Goal: Task Accomplishment & Management: Use online tool/utility

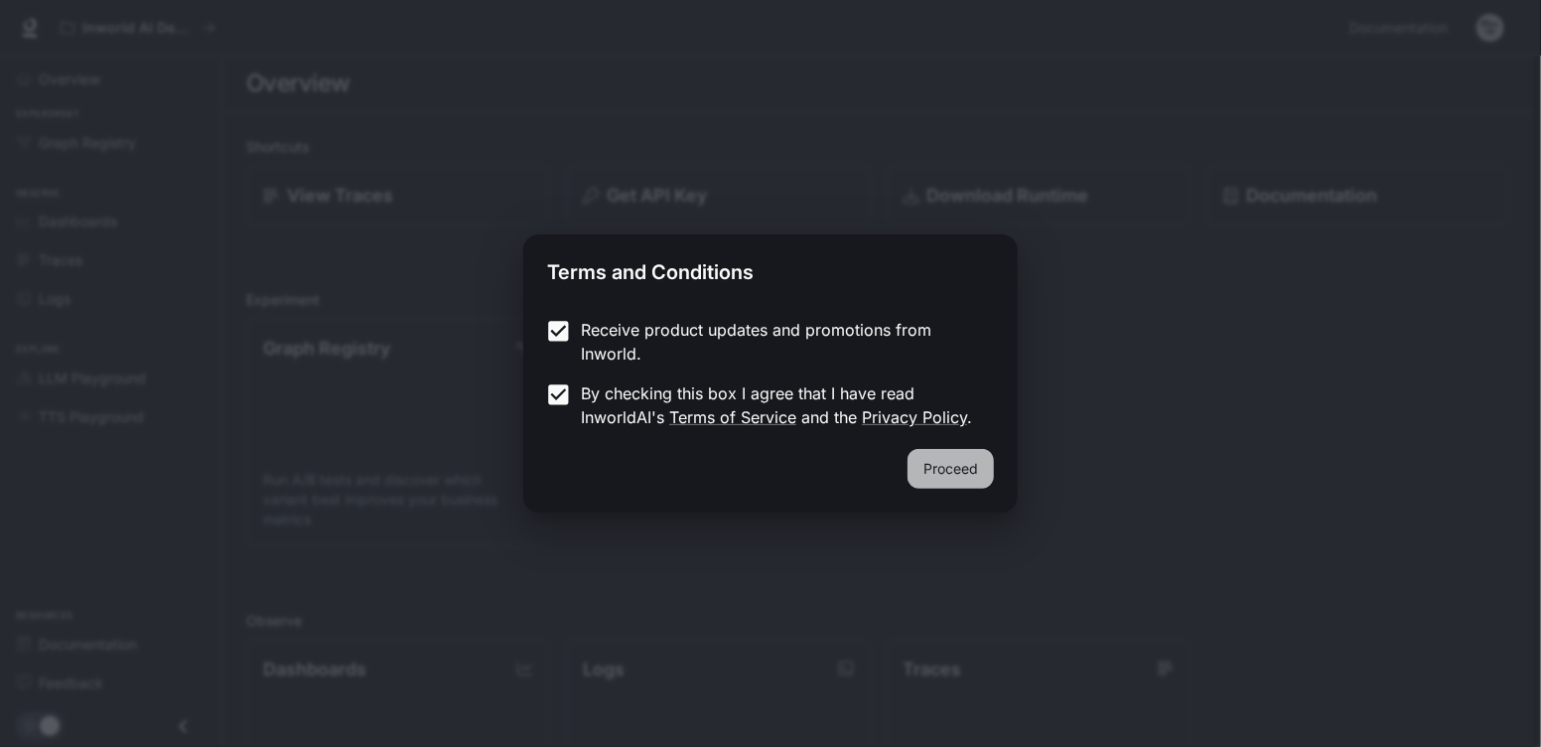
click at [932, 463] on button "Proceed" at bounding box center [950, 469] width 86 height 40
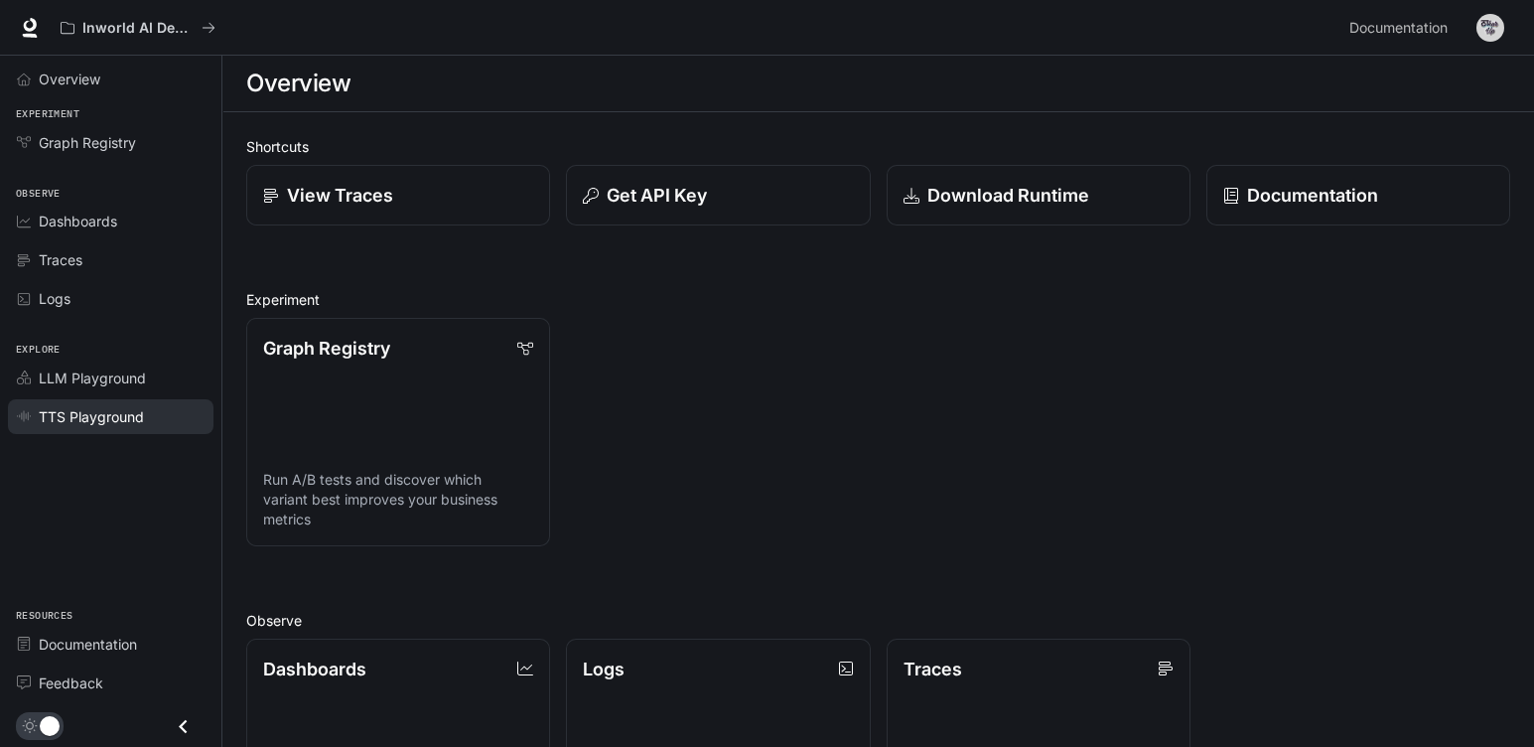
click at [130, 412] on span "TTS Playground" at bounding box center [91, 416] width 105 height 21
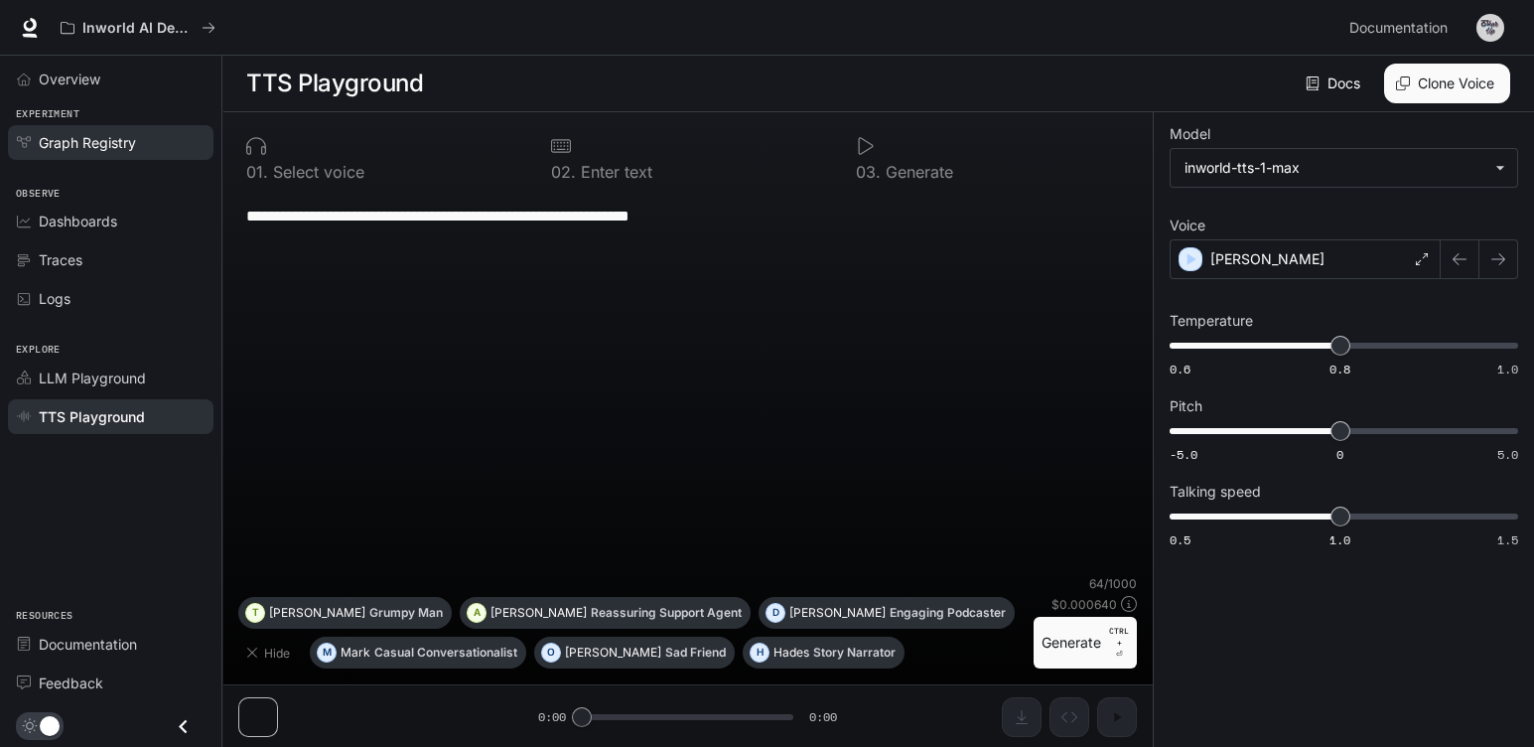
click at [74, 137] on span "Graph Registry" at bounding box center [87, 142] width 97 height 21
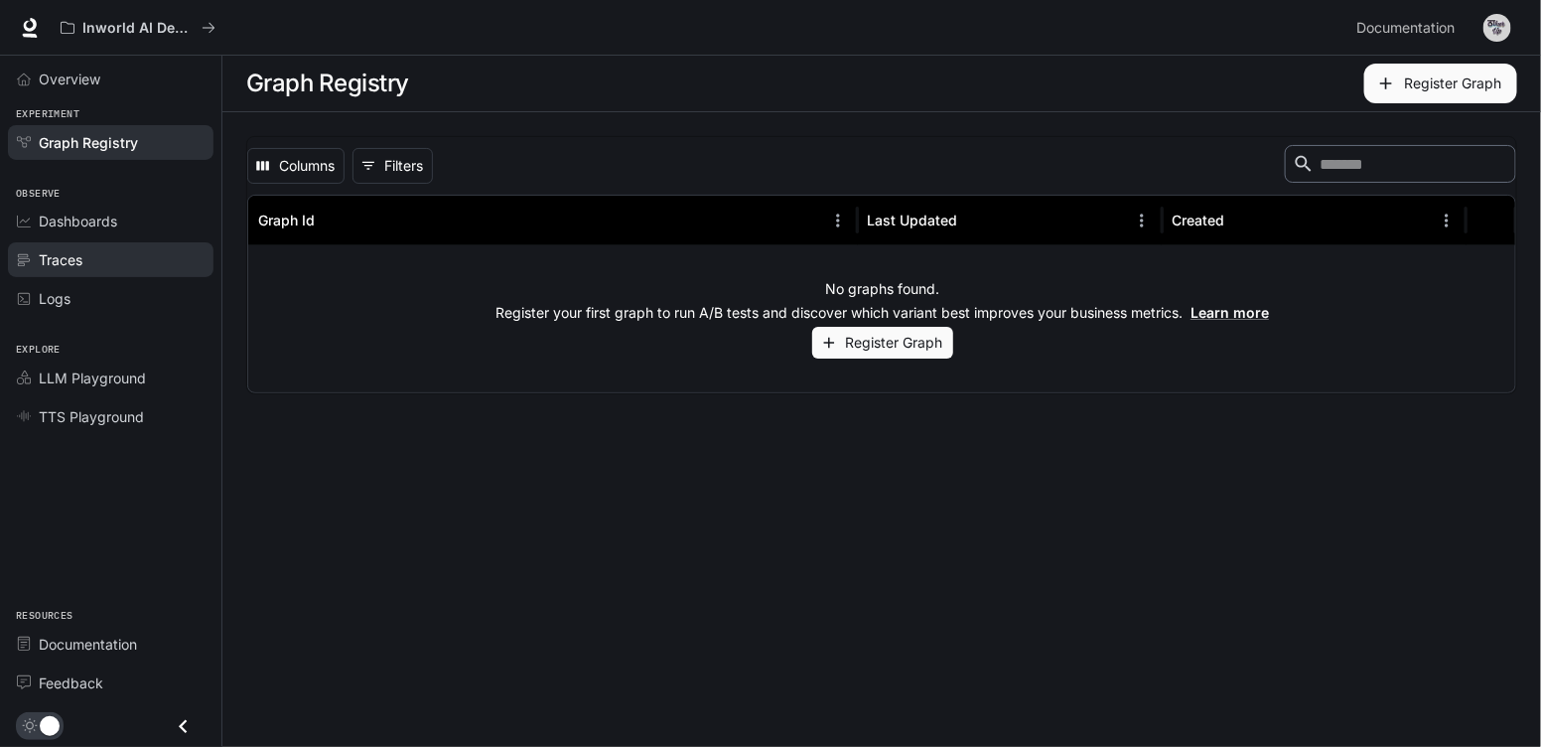
click at [92, 255] on div "Traces" at bounding box center [122, 259] width 166 height 21
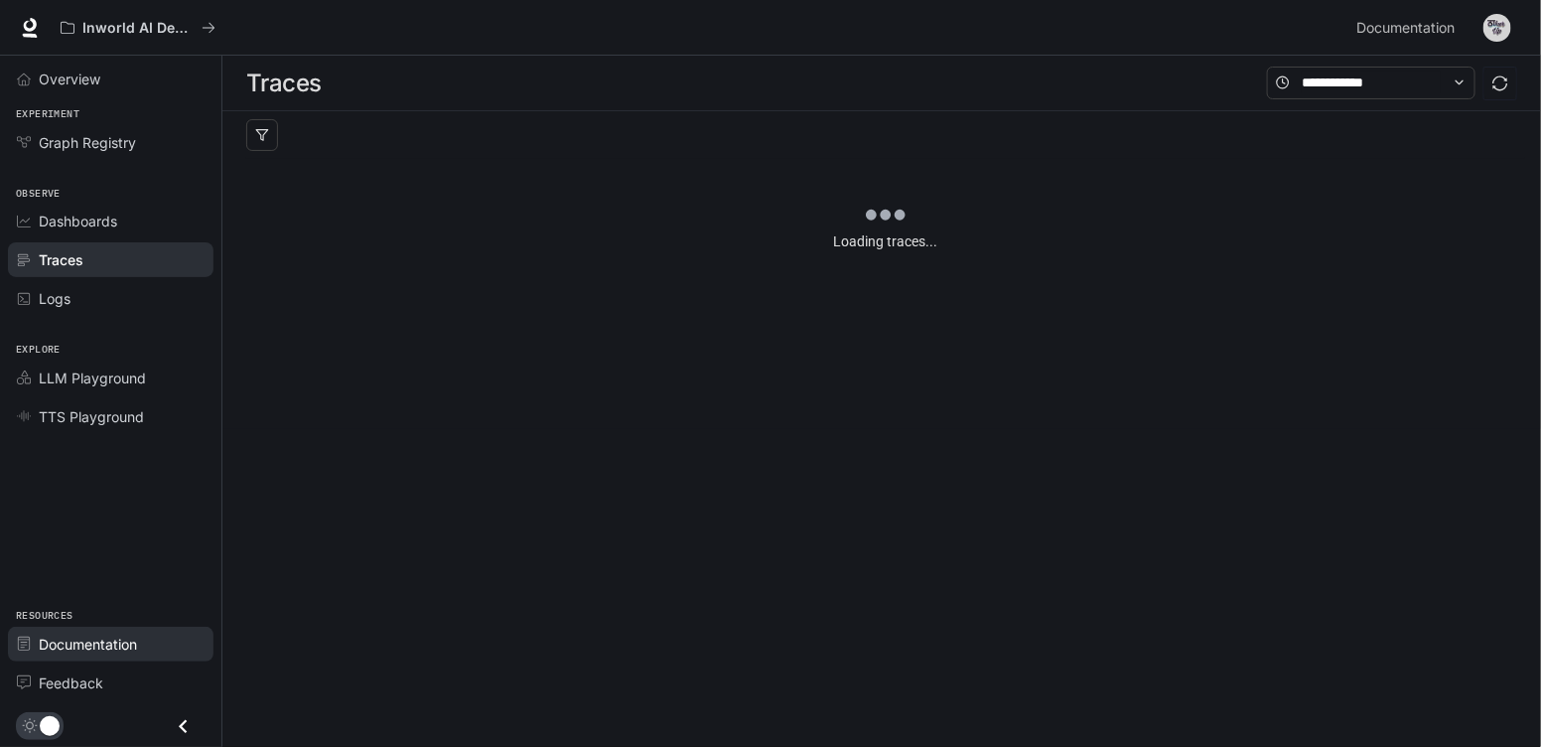
click at [100, 636] on span "Documentation" at bounding box center [88, 643] width 98 height 21
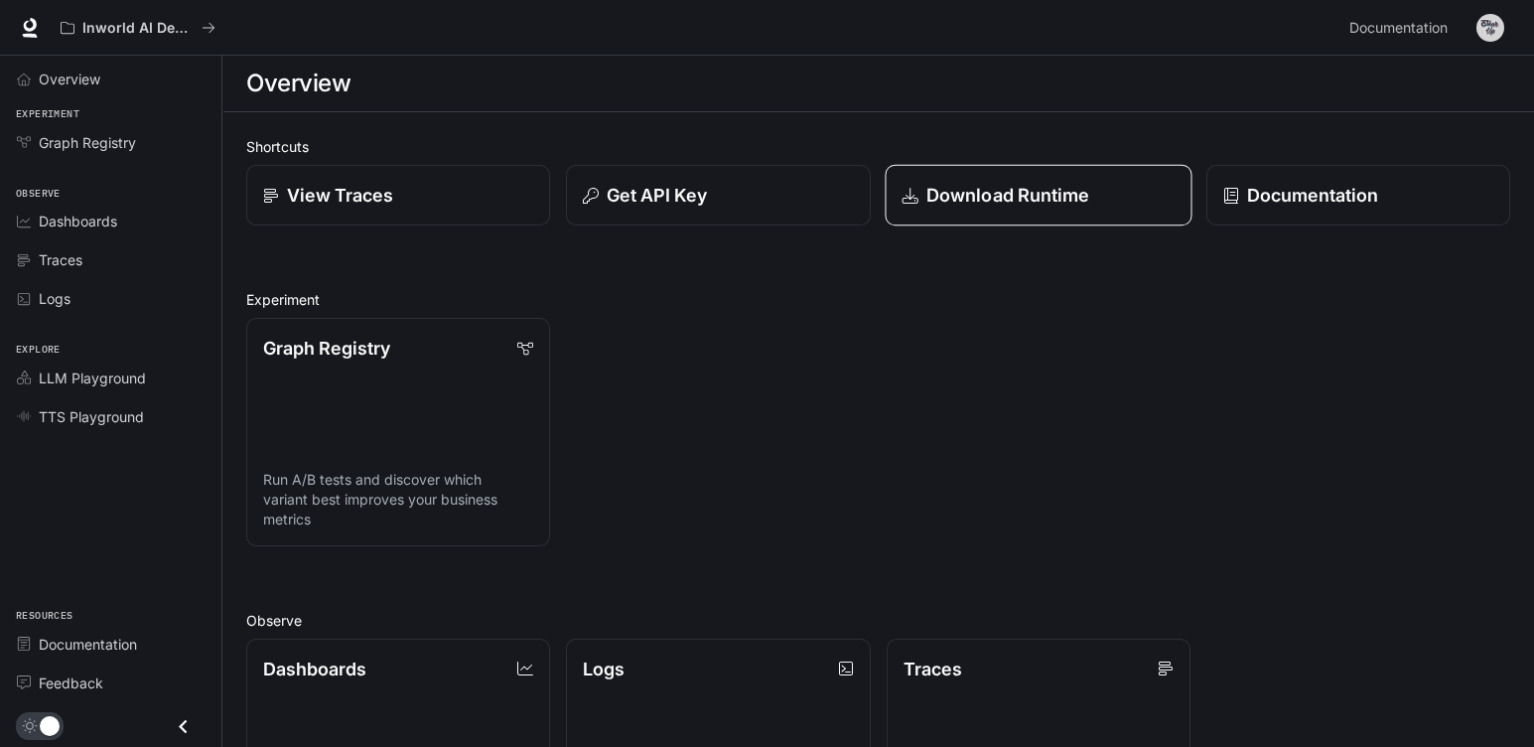
click at [984, 202] on p "Download Runtime" at bounding box center [1007, 195] width 164 height 27
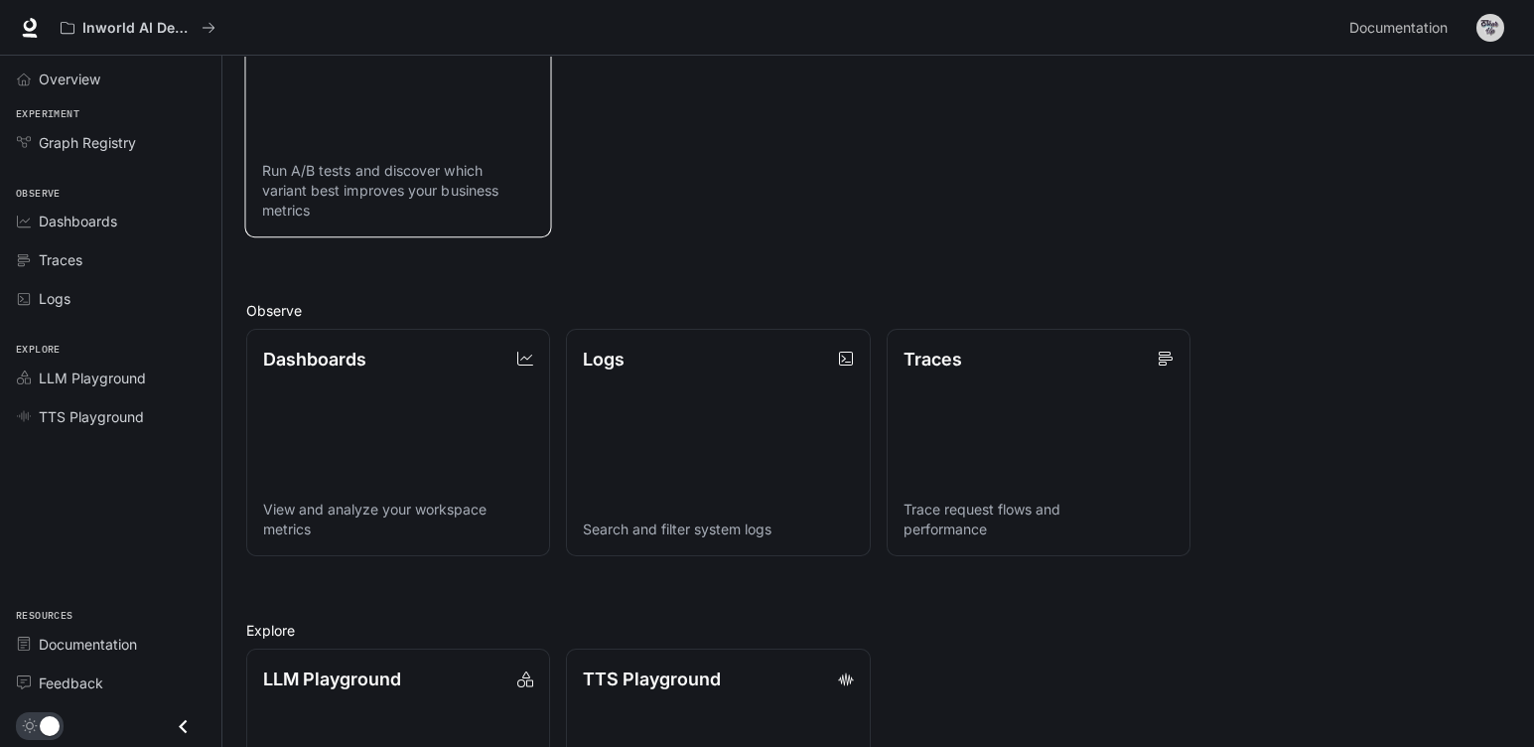
scroll to position [164, 0]
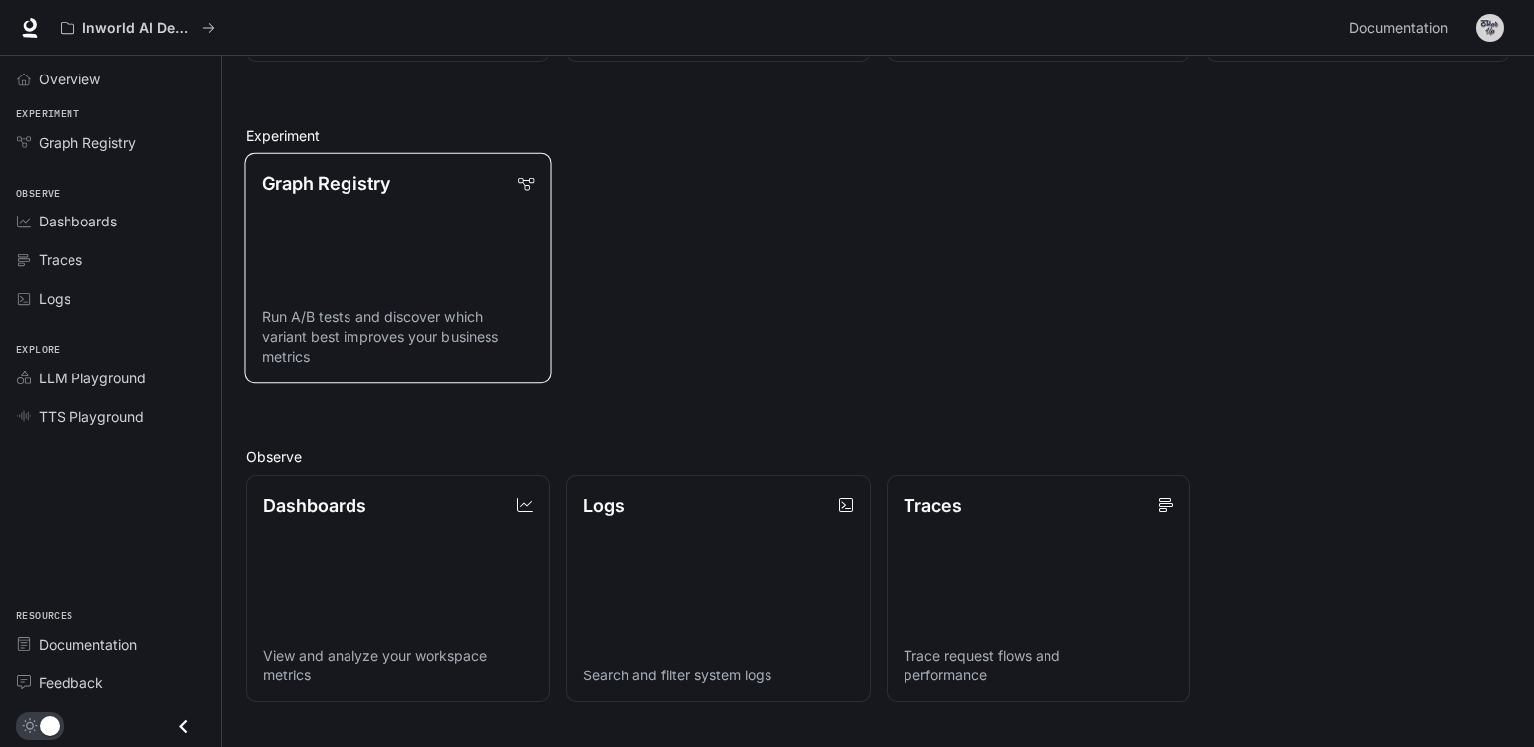
click at [408, 256] on link "Graph Registry Run A/B tests and discover which variant best improves your busi…" at bounding box center [397, 268] width 307 height 230
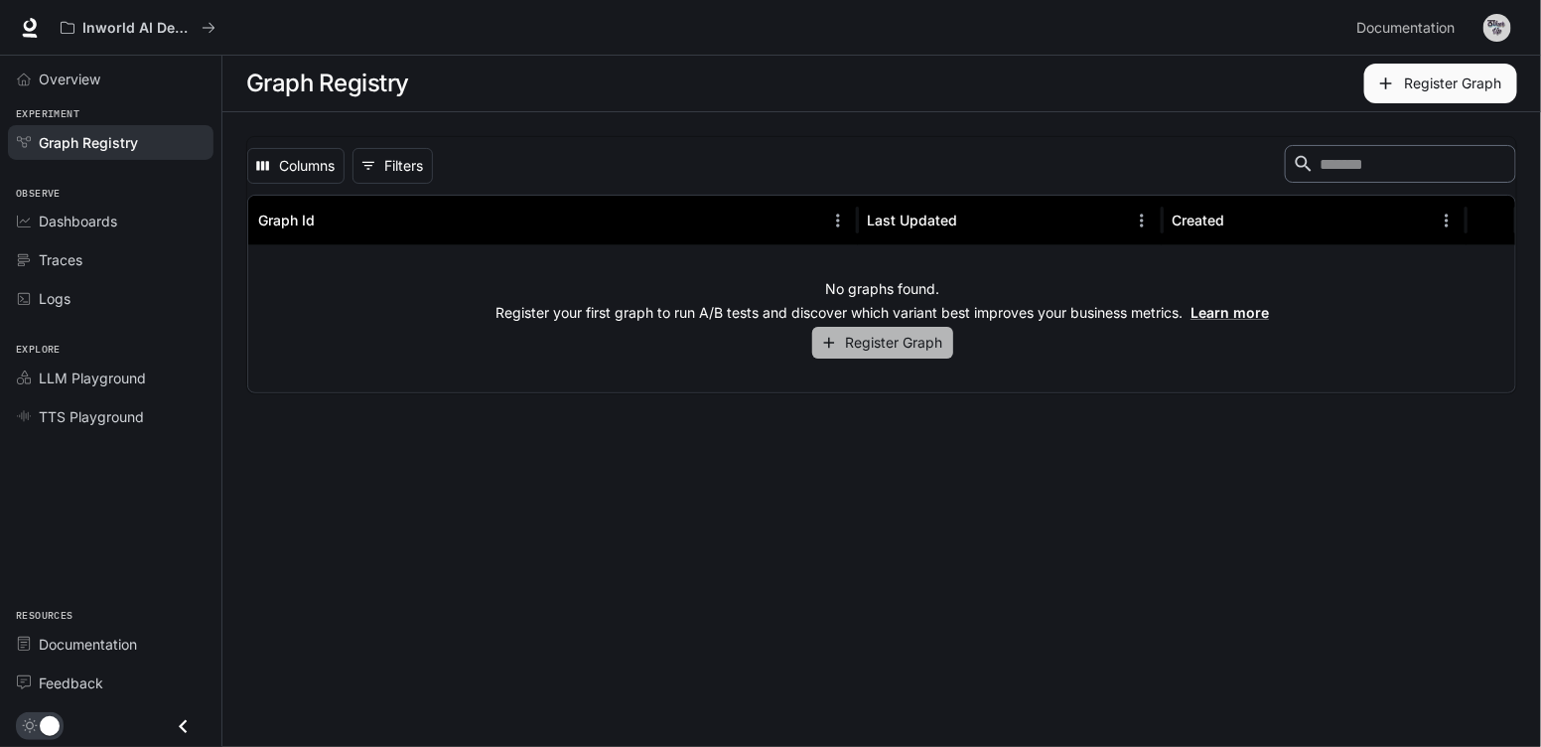
click at [865, 339] on button "Register Graph" at bounding box center [882, 343] width 141 height 33
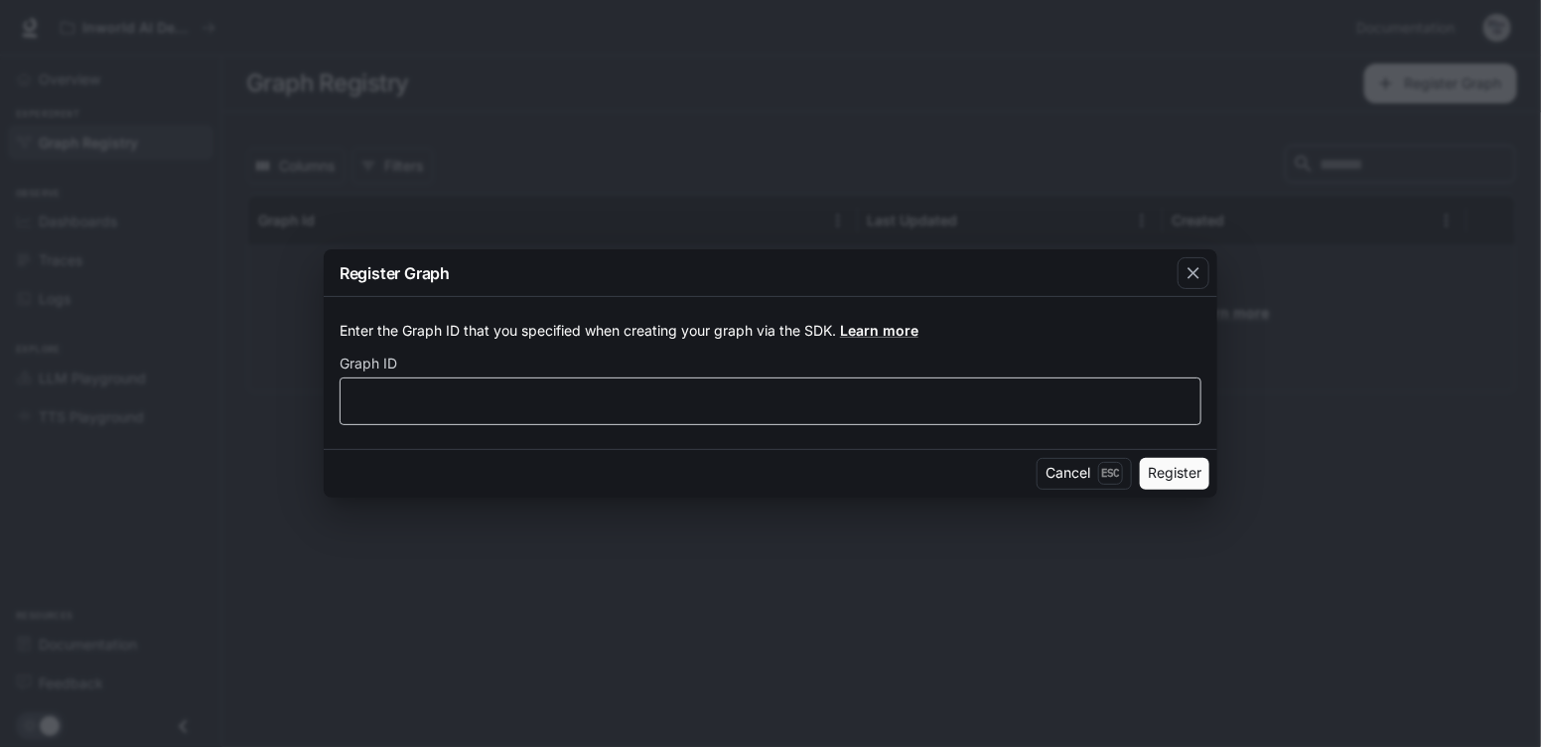
click at [571, 411] on div "​" at bounding box center [771, 401] width 862 height 48
type input "*******"
click at [1163, 468] on button "Register" at bounding box center [1174, 474] width 69 height 32
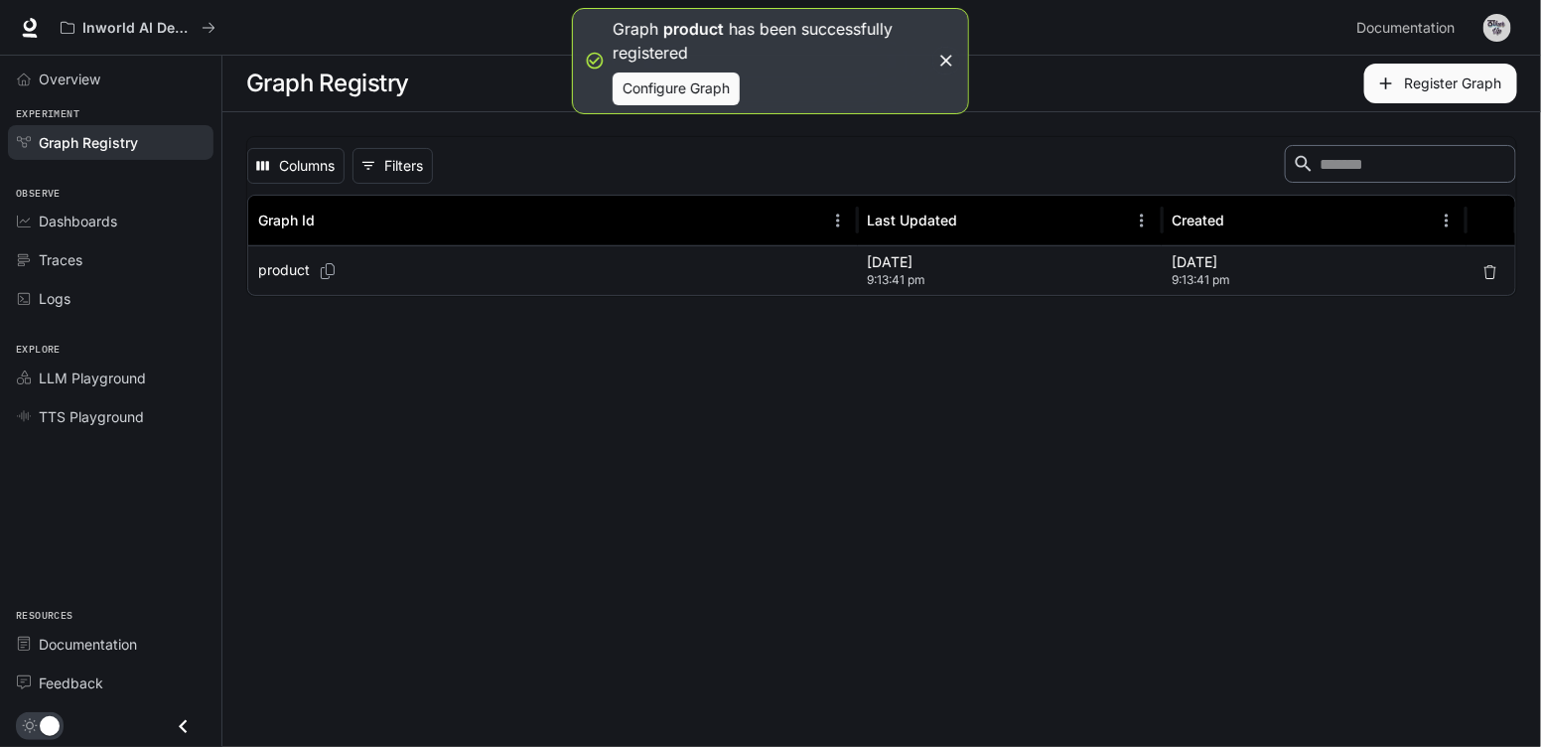
click at [470, 267] on div "product" at bounding box center [553, 270] width 590 height 49
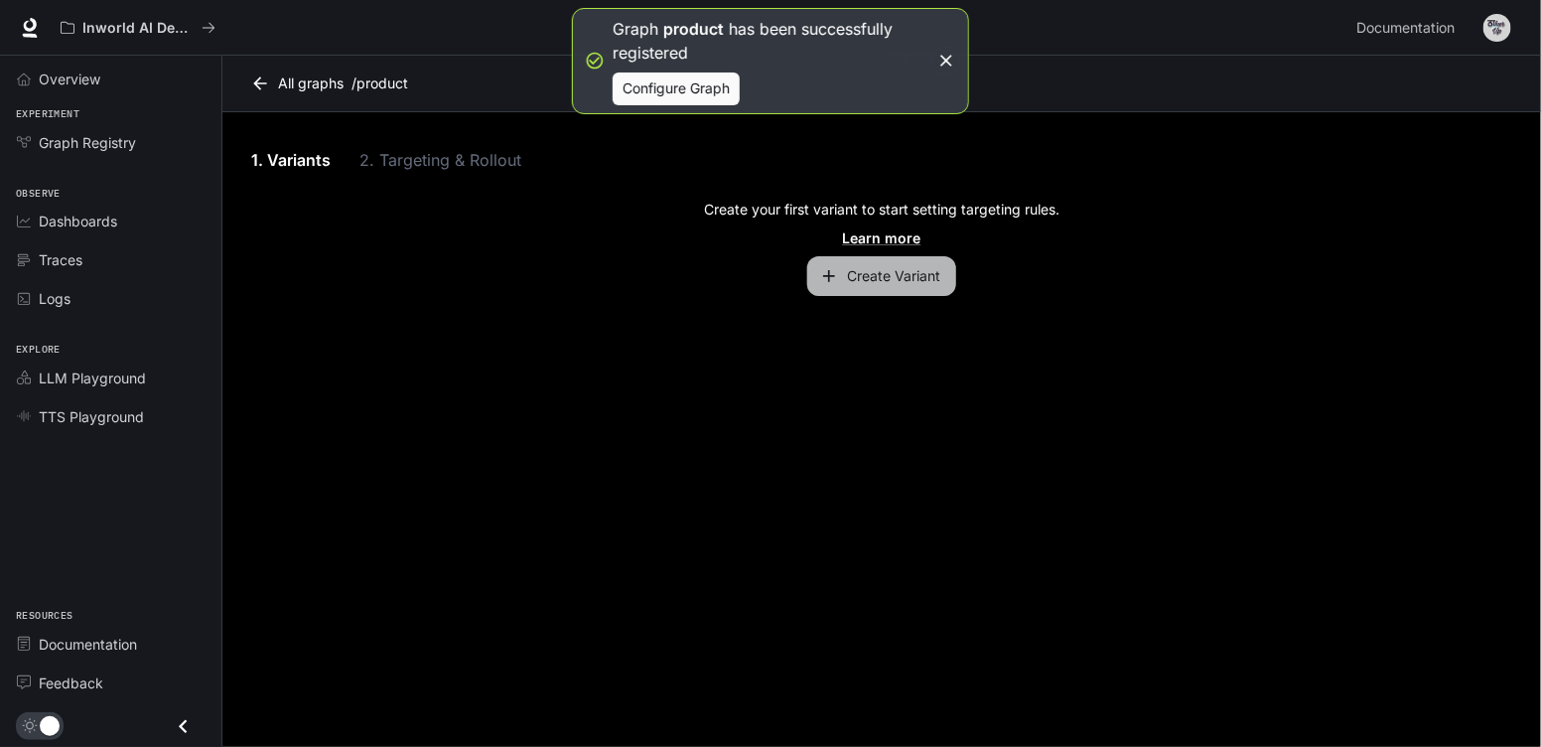
click at [843, 280] on button "Create Variant" at bounding box center [881, 276] width 149 height 40
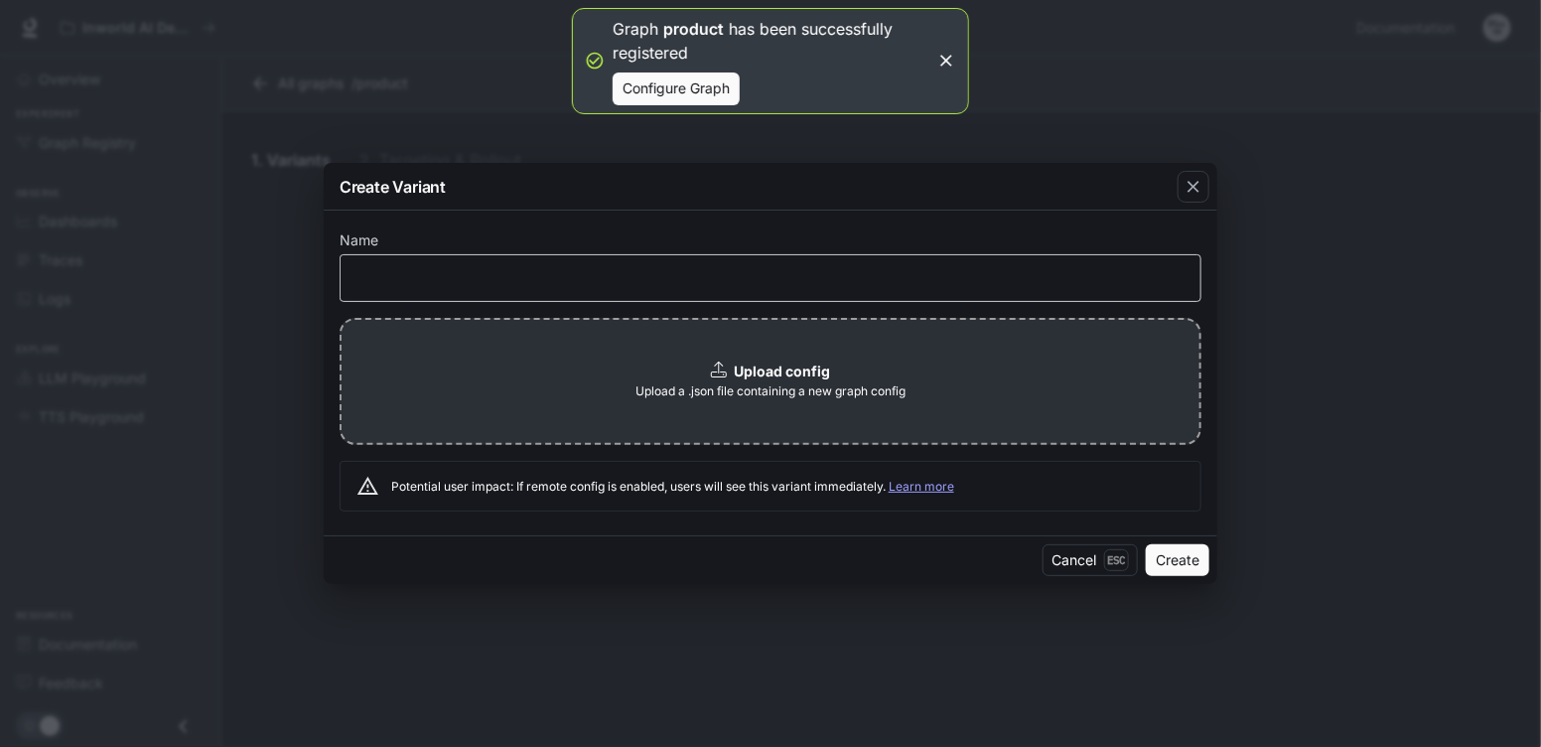
click at [577, 295] on div "​" at bounding box center [771, 278] width 862 height 48
click at [1192, 194] on icon "button" at bounding box center [1193, 187] width 20 height 20
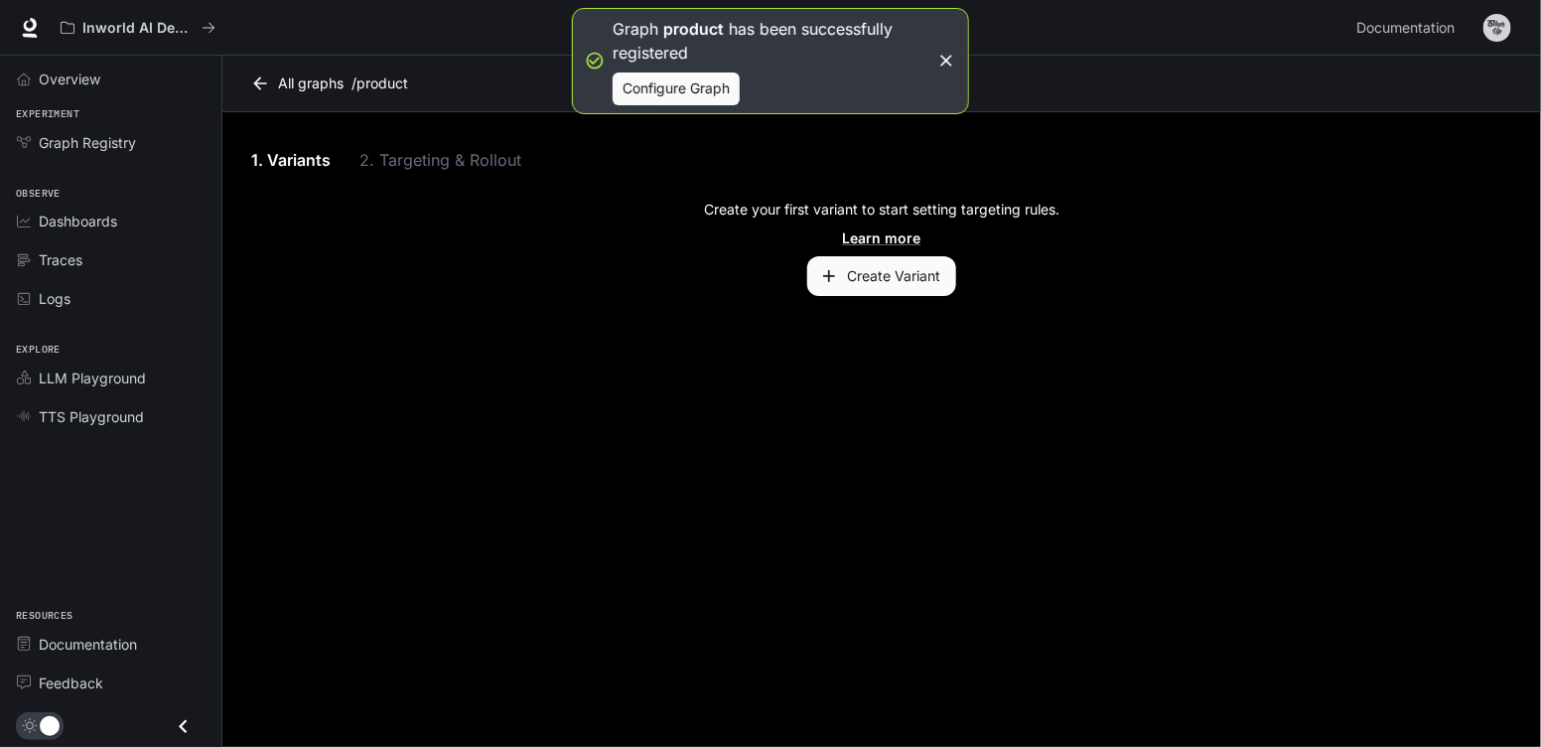
click at [947, 63] on icon "button" at bounding box center [946, 61] width 12 height 12
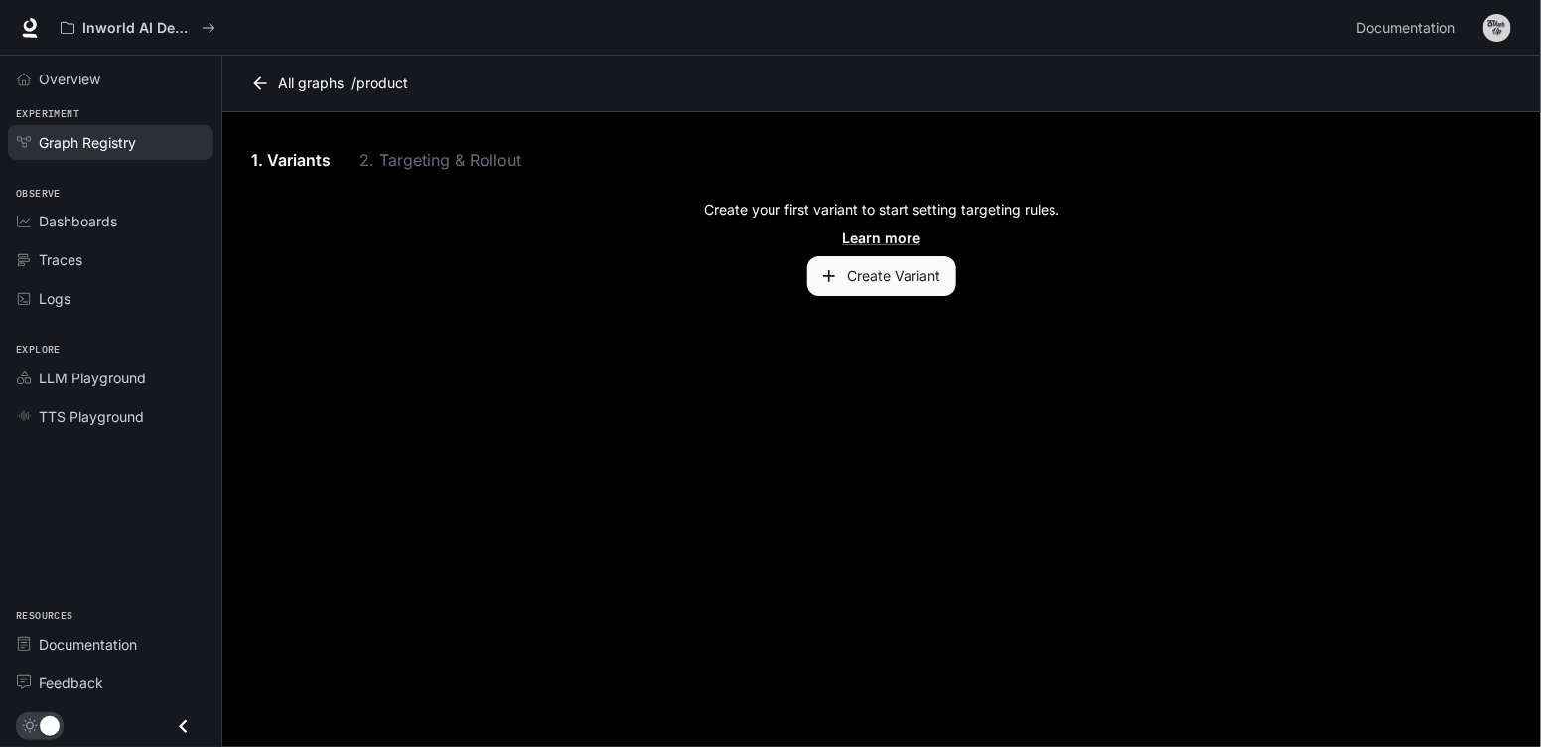
click at [109, 150] on span "Graph Registry" at bounding box center [87, 142] width 97 height 21
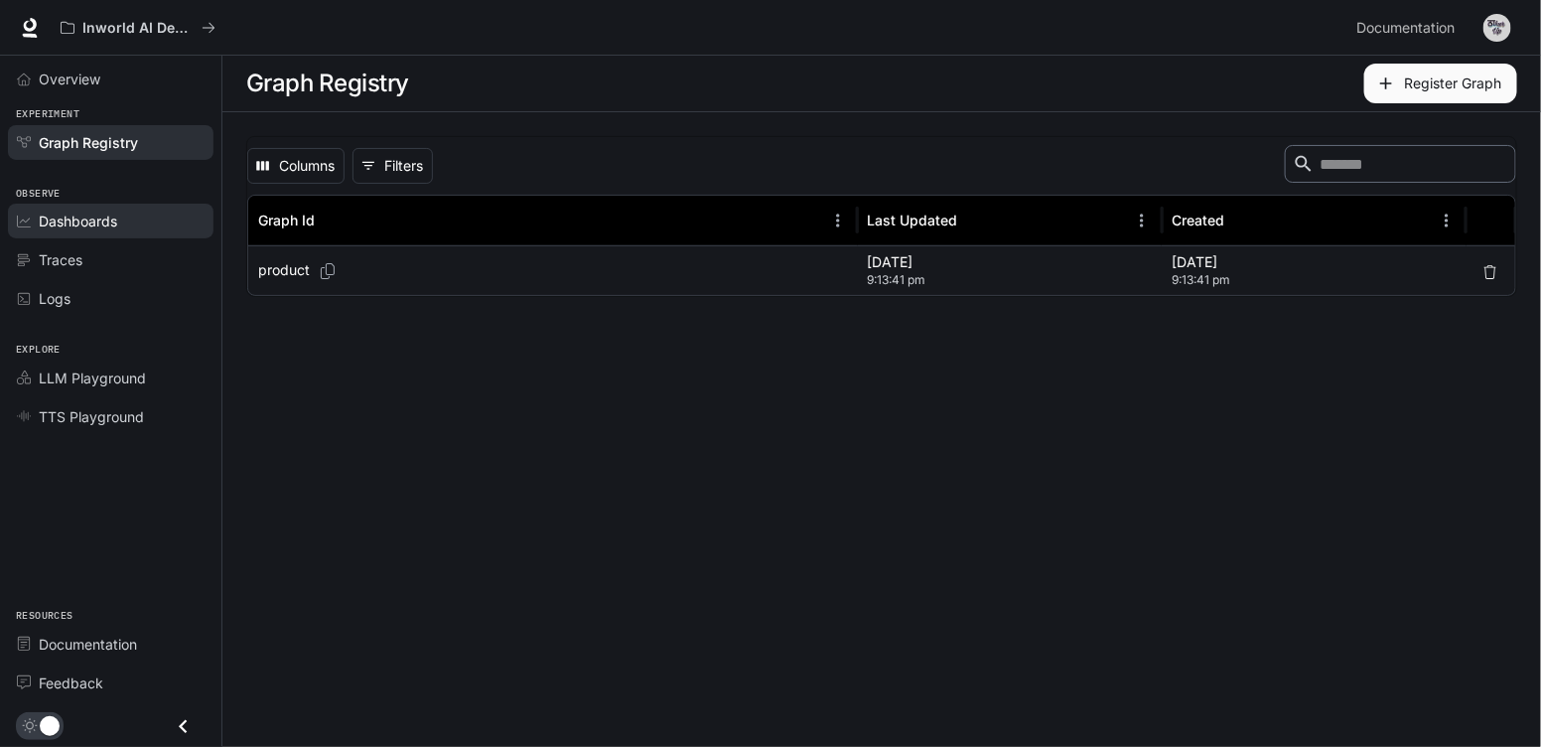
click at [93, 224] on span "Dashboards" at bounding box center [78, 220] width 78 height 21
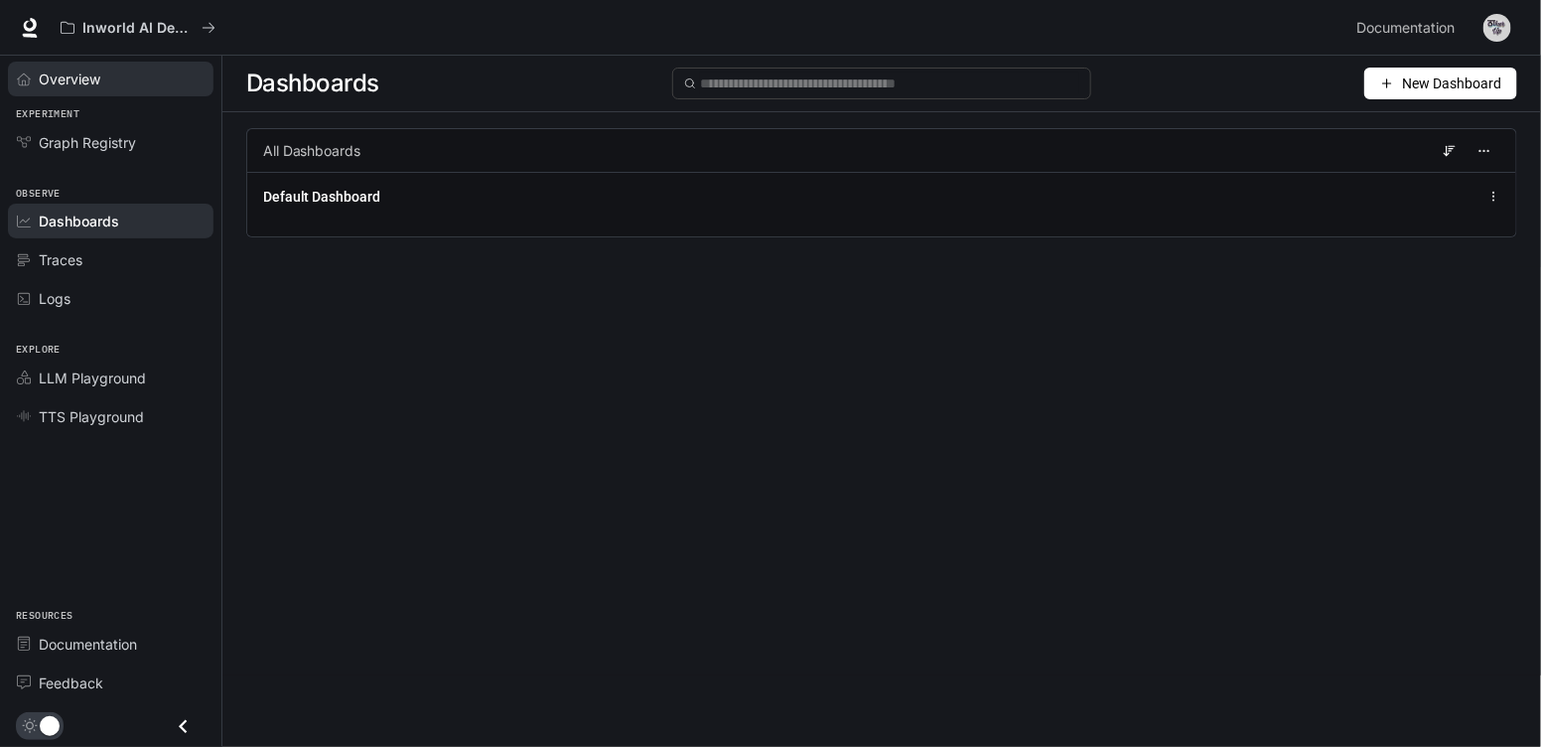
click at [57, 69] on span "Overview" at bounding box center [70, 78] width 62 height 21
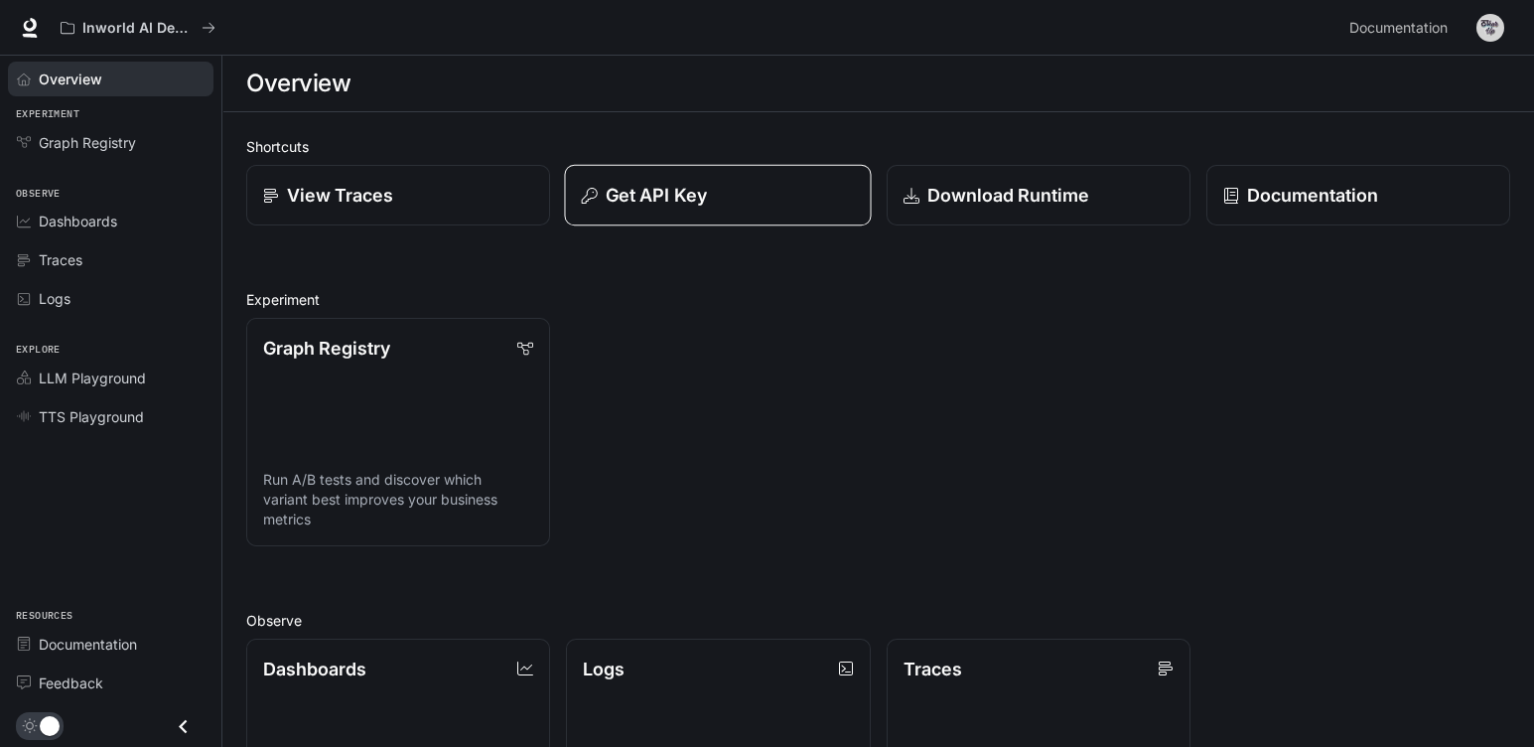
click at [686, 205] on p "Get API Key" at bounding box center [656, 195] width 101 height 27
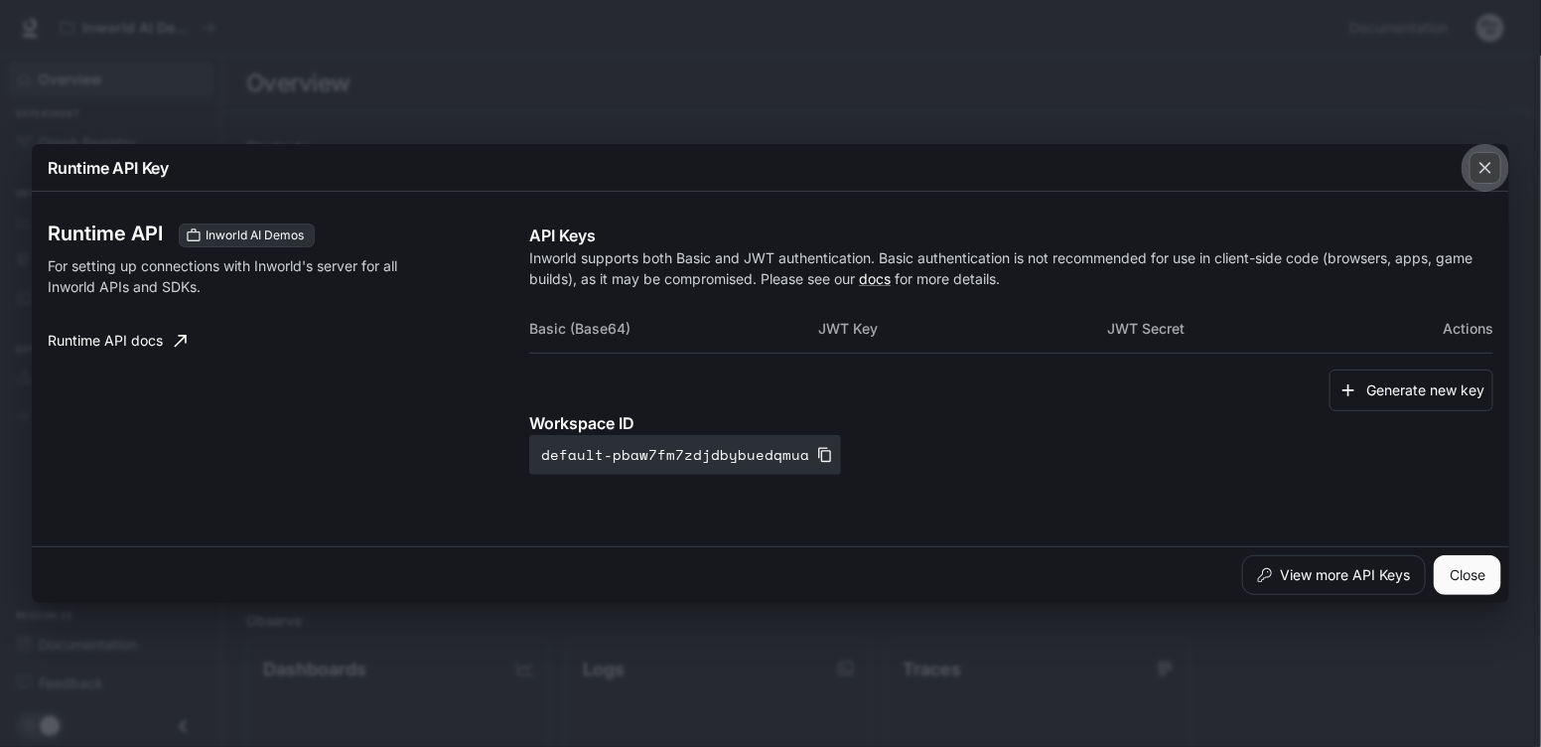
click at [1488, 162] on icon "button" at bounding box center [1485, 168] width 20 height 20
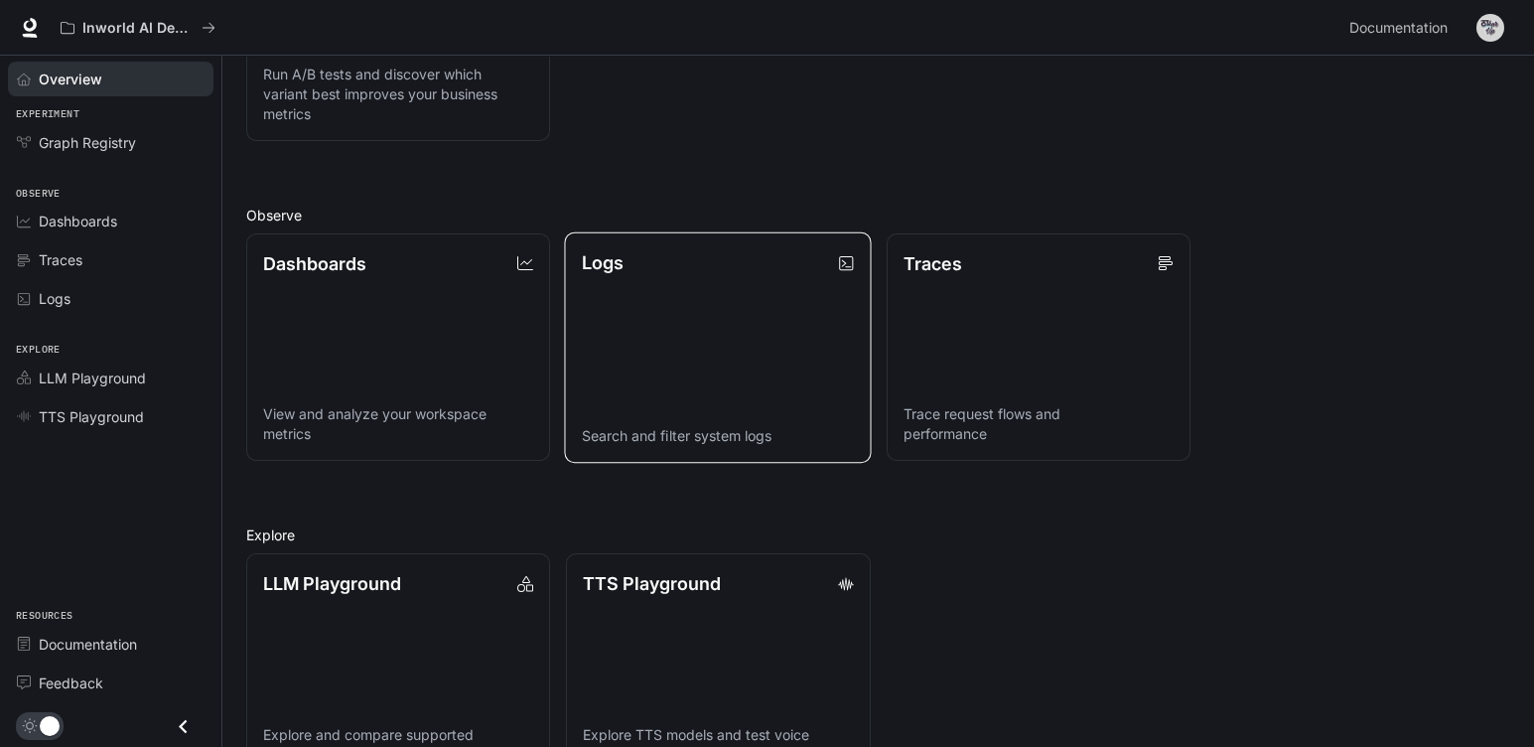
scroll to position [462, 0]
